Goal: Complete application form

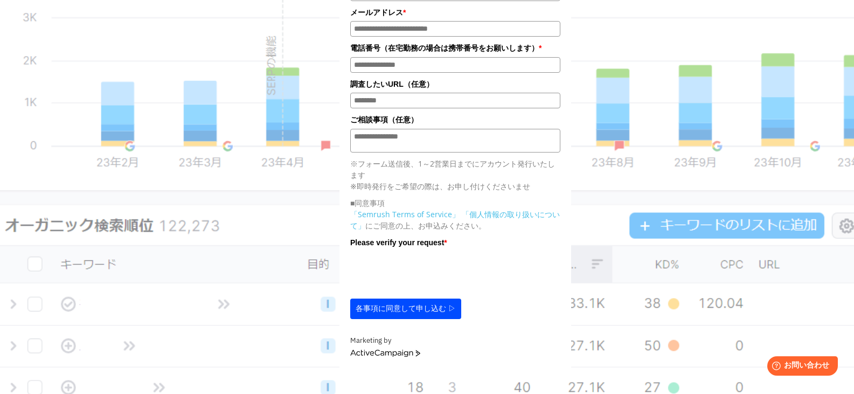
click at [452, 101] on input "調査したいURL（任意）" at bounding box center [455, 101] width 210 height 16
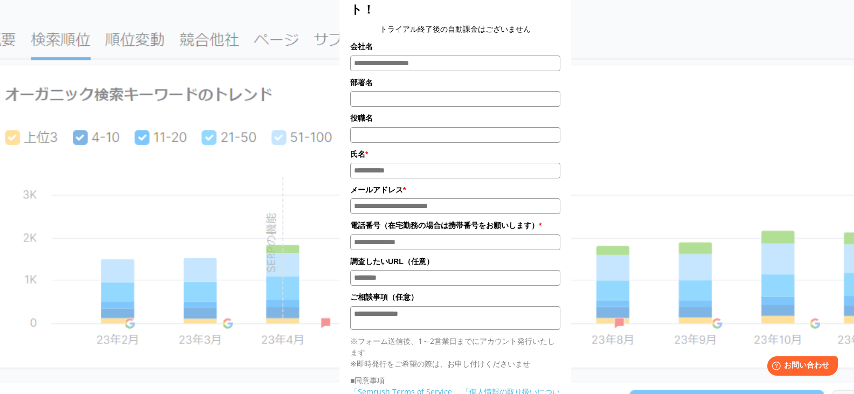
scroll to position [162, 0]
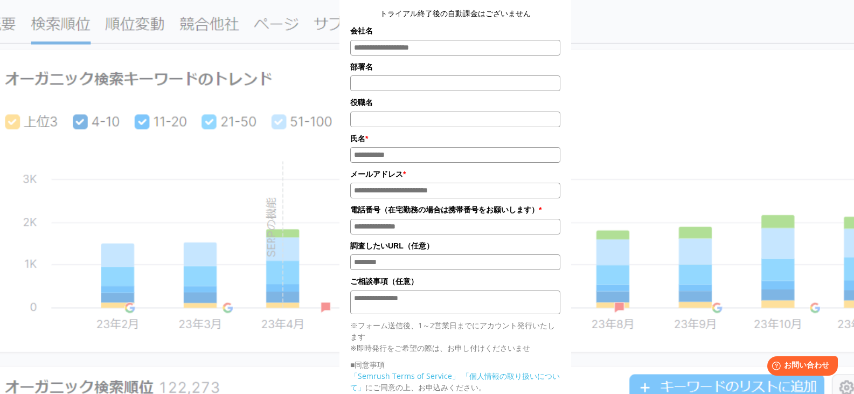
click at [422, 159] on input "氏名*" at bounding box center [455, 155] width 210 height 16
type input "*"
click at [449, 227] on input "電話番号*" at bounding box center [455, 227] width 210 height 16
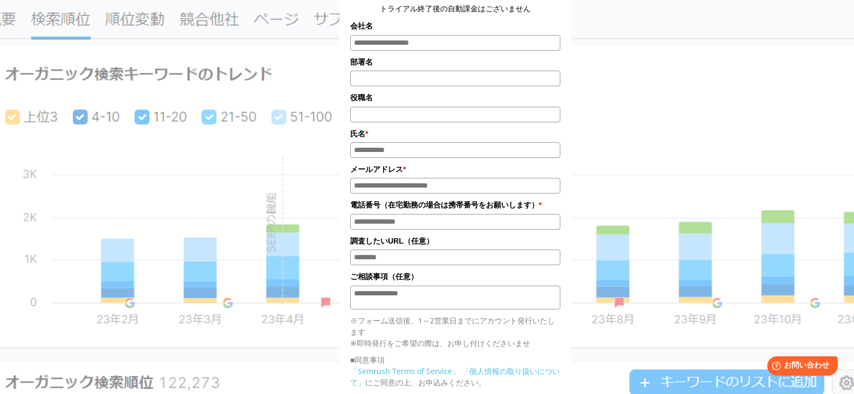
scroll to position [215, 0]
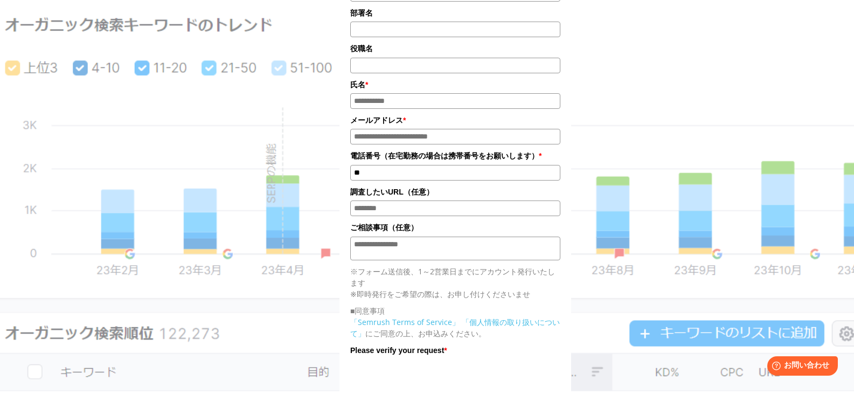
type input "*"
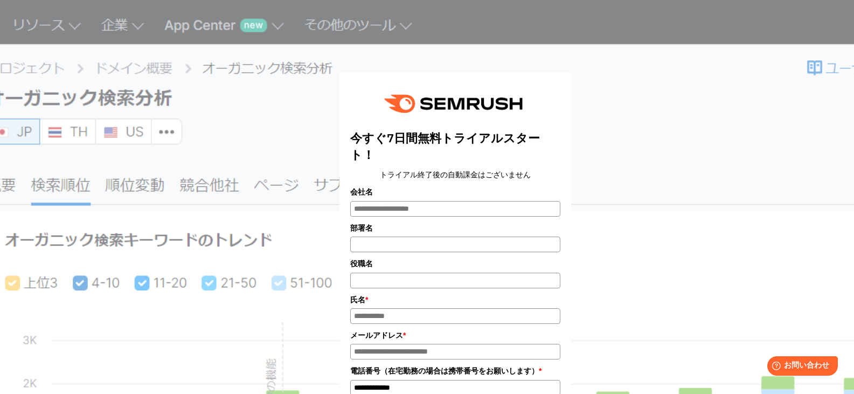
scroll to position [0, 0]
type input "**********"
click at [630, 154] on div "今すぐ7日間無料トライアルスタート！ トライアル終了後の自動課金はございません 会社名 部署名 *" at bounding box center [455, 351] width 539 height 677
